Goal: Information Seeking & Learning: Learn about a topic

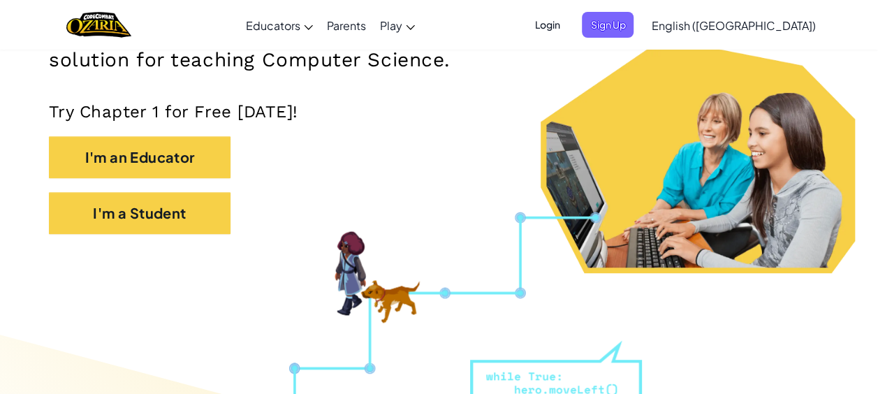
scroll to position [259, 0]
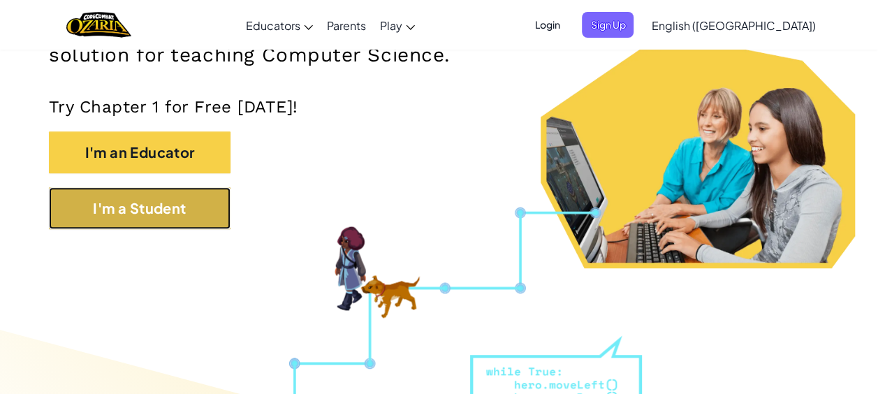
click at [156, 210] on button "I'm a Student" at bounding box center [140, 208] width 182 height 42
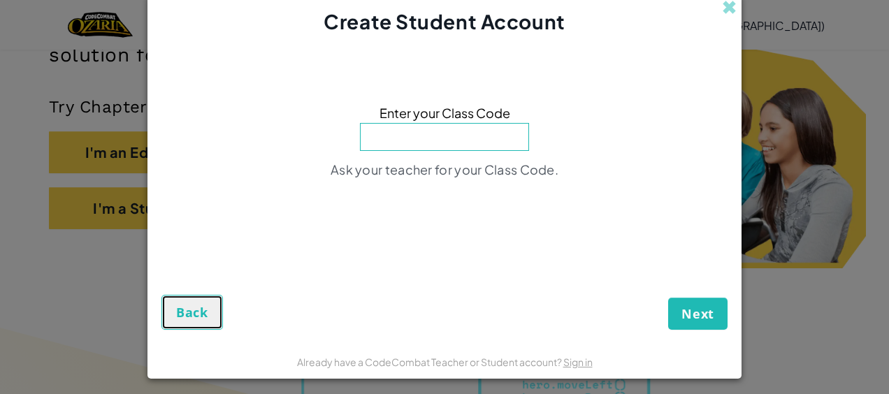
click at [196, 319] on span "Back" at bounding box center [192, 312] width 32 height 17
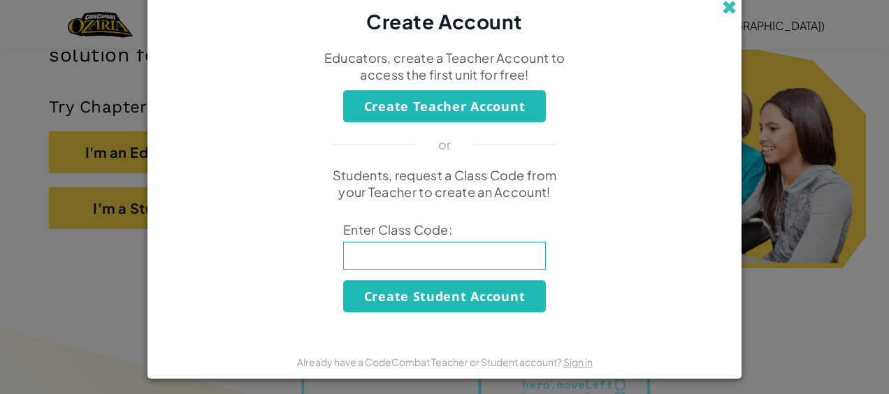
click at [722, 10] on span at bounding box center [729, 7] width 15 height 15
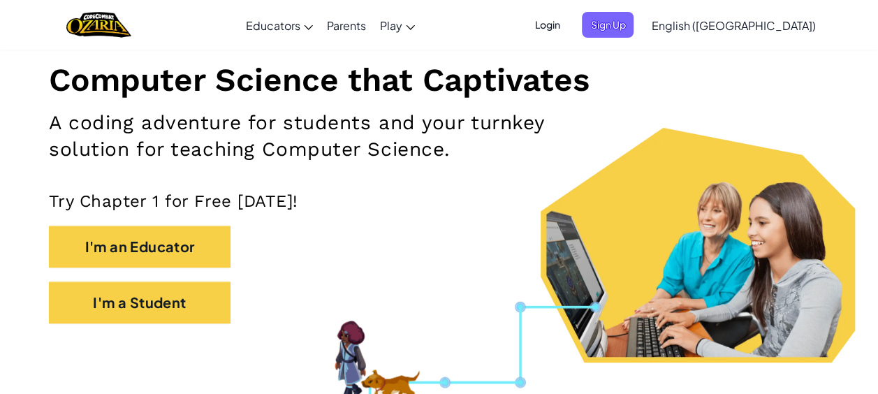
scroll to position [162, 0]
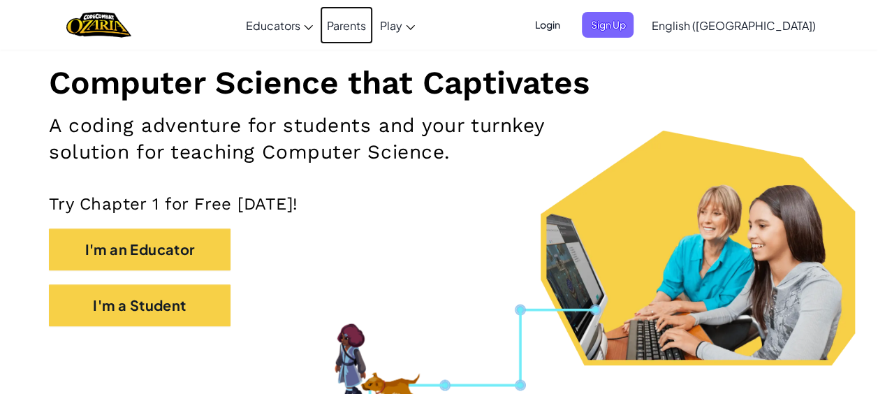
click at [373, 22] on link "Parents" at bounding box center [346, 25] width 53 height 38
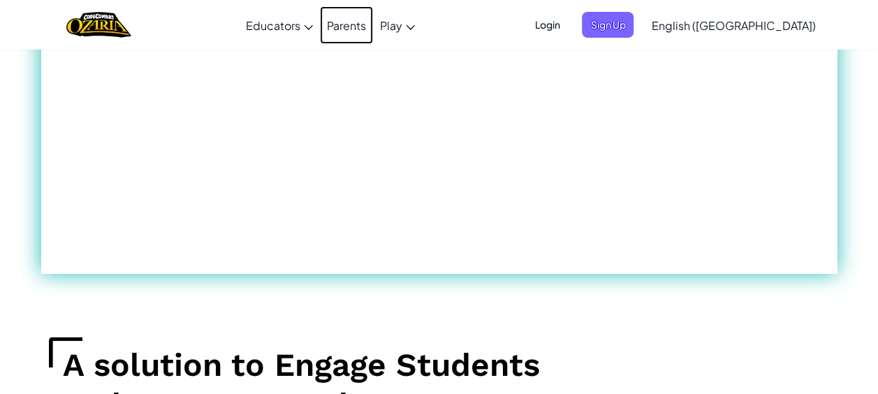
scroll to position [1021, 0]
